Goal: Transaction & Acquisition: Purchase product/service

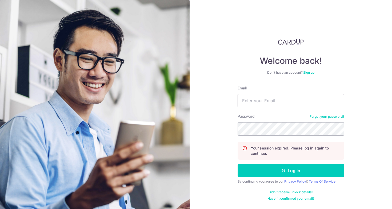
click at [271, 101] on input "Email" at bounding box center [290, 100] width 107 height 13
click at [271, 102] on input "Email" at bounding box center [290, 100] width 107 height 13
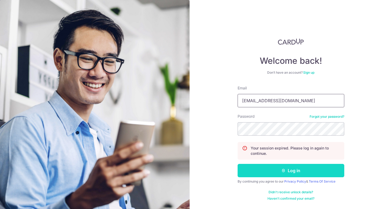
type input "bradleyfk@gmail.com"
click at [275, 175] on button "Log in" at bounding box center [290, 170] width 107 height 13
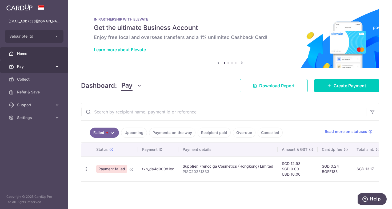
click at [48, 70] on link "Pay" at bounding box center [34, 66] width 68 height 13
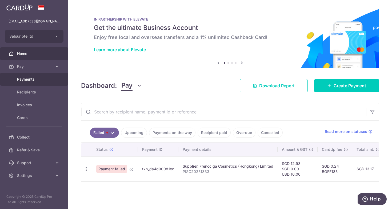
click at [41, 79] on body "bradleyfk@gmail.com velour pte ltd Add new company velour pte ltd Home Pay Paym…" at bounding box center [196, 104] width 392 height 209
click at [47, 76] on link "Payments" at bounding box center [34, 79] width 68 height 13
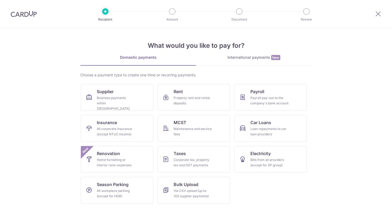
click at [256, 61] on link "International payments New" at bounding box center [254, 60] width 116 height 11
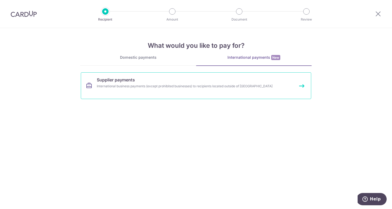
click at [156, 92] on link "Supplier payments International business payments (except prohibited businesses…" at bounding box center [196, 85] width 230 height 27
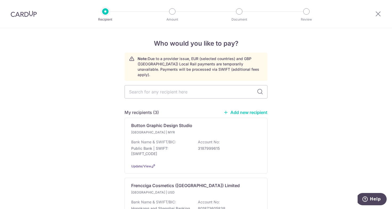
click at [250, 110] on link "Add new recipient" at bounding box center [245, 112] width 44 height 5
select select
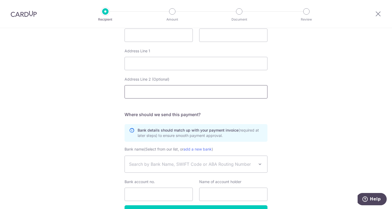
scroll to position [236, 0]
